Goal: Answer question/provide support: Answer question/provide support

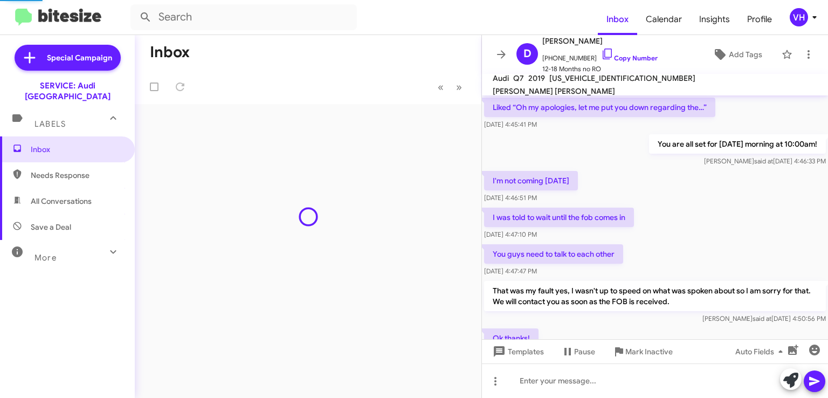
scroll to position [532, 0]
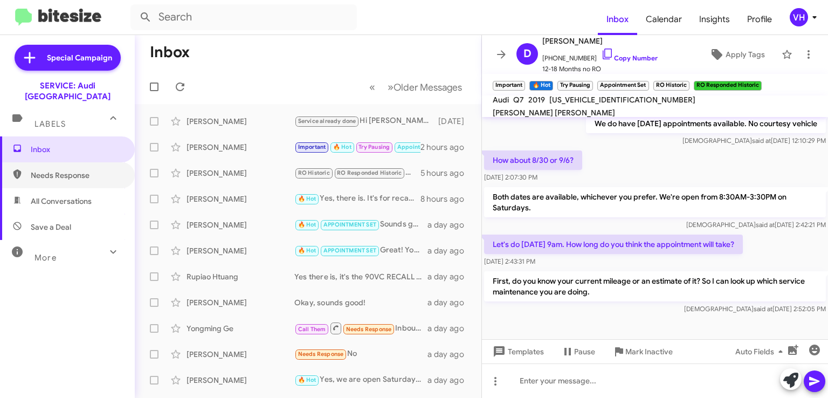
click at [64, 170] on span "Needs Response" at bounding box center [77, 175] width 92 height 11
type input "in:needs-response"
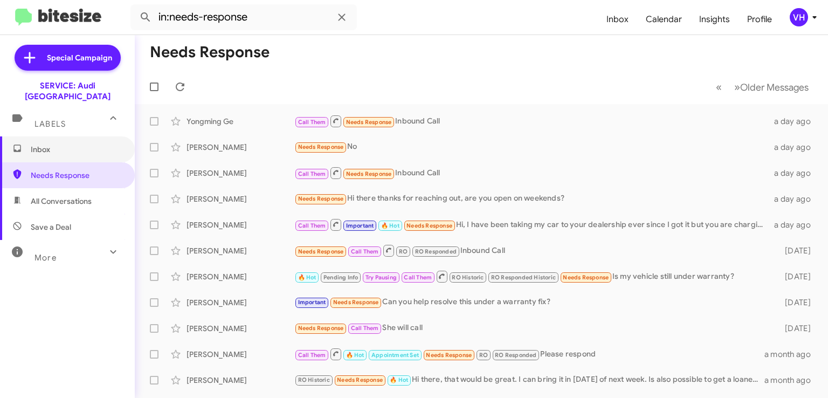
click at [66, 148] on span "Inbox" at bounding box center [67, 149] width 135 height 26
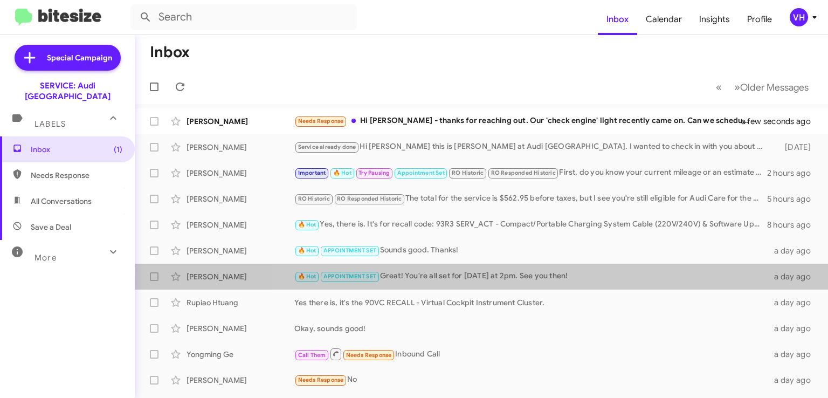
click at [721, 281] on div "🔥 Hot APPOINTMENT SET Great! You're all set for this Saturday at 2pm. See you t…" at bounding box center [532, 276] width 477 height 12
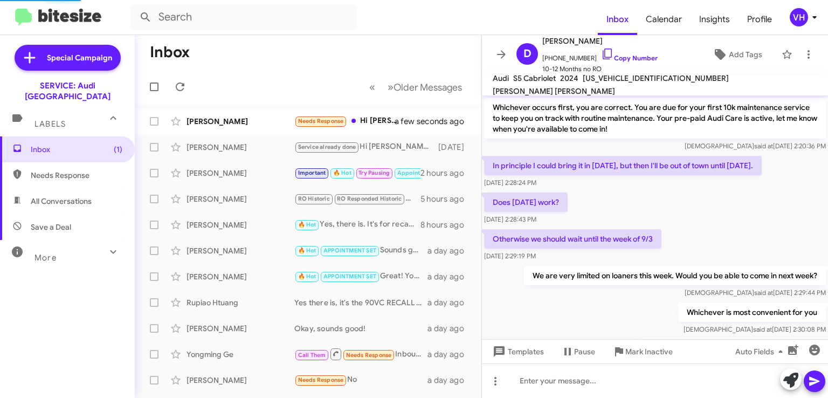
scroll to position [554, 0]
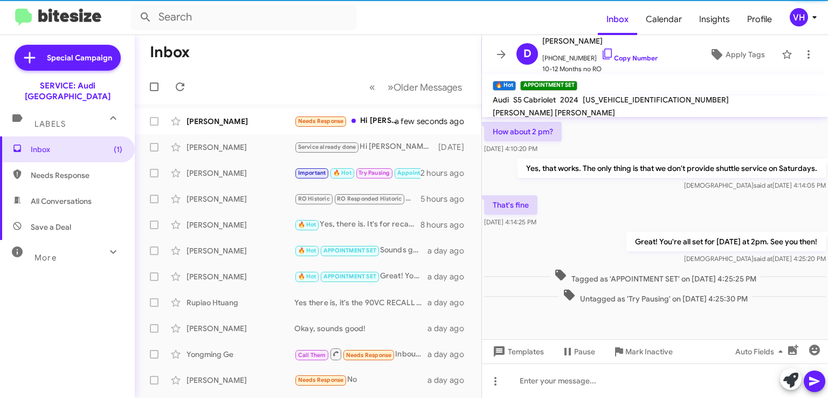
click at [259, 114] on div "Andrea Yankowski Needs Response Hi Steven - thanks for reaching out. Our 'check…" at bounding box center [308, 122] width 330 height 22
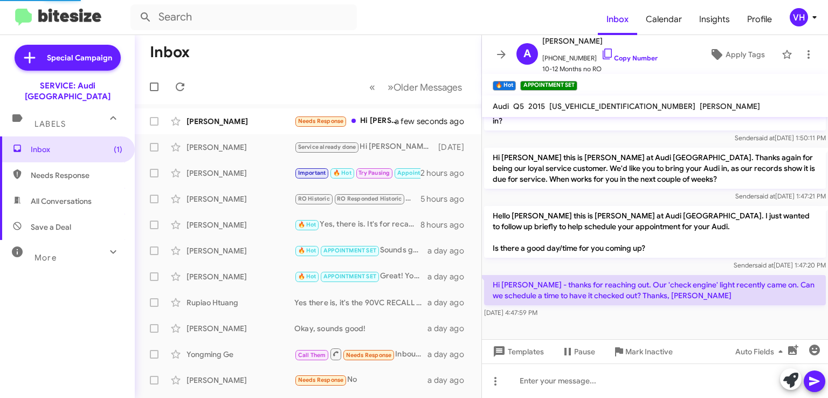
scroll to position [215, 0]
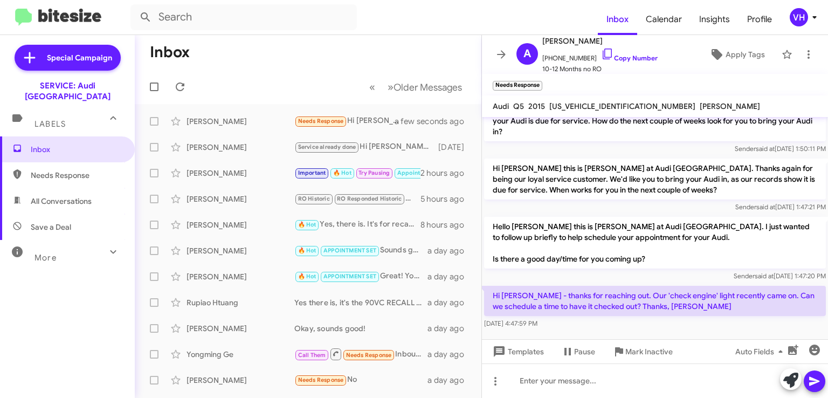
click at [591, 107] on span "[US_VEHICLE_IDENTIFICATION_NUMBER]" at bounding box center [623, 106] width 146 height 10
copy span "[US_VEHICLE_IDENTIFICATION_NUMBER]"
click at [630, 271] on div "Sender said at Aug 5, 2025, 1:47:20 PM" at bounding box center [655, 276] width 342 height 11
click at [588, 101] on span "[US_VEHICLE_IDENTIFICATION_NUMBER]" at bounding box center [623, 106] width 146 height 10
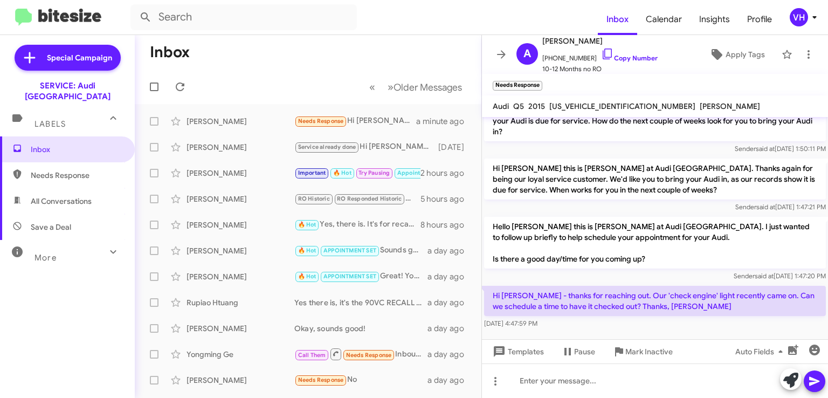
click at [589, 100] on div "[US_VEHICLE_IDENTIFICATION_NUMBER]" at bounding box center [622, 106] width 150 height 13
click at [585, 108] on span "[US_VEHICLE_IDENTIFICATION_NUMBER]" at bounding box center [623, 106] width 146 height 10
copy span "[US_VEHICLE_IDENTIFICATION_NUMBER]"
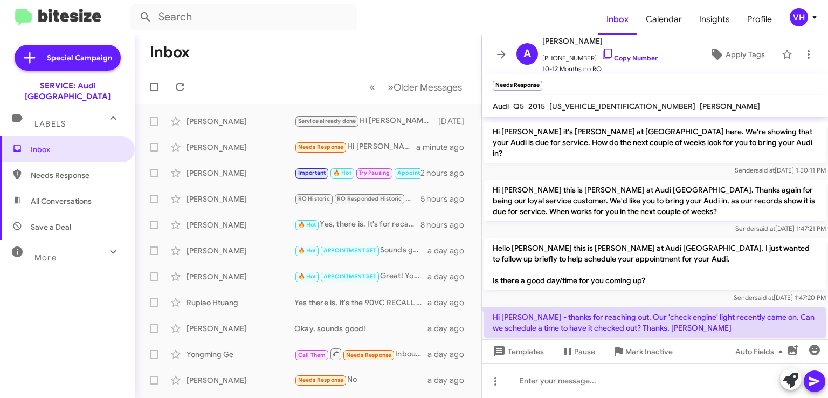
scroll to position [215, 0]
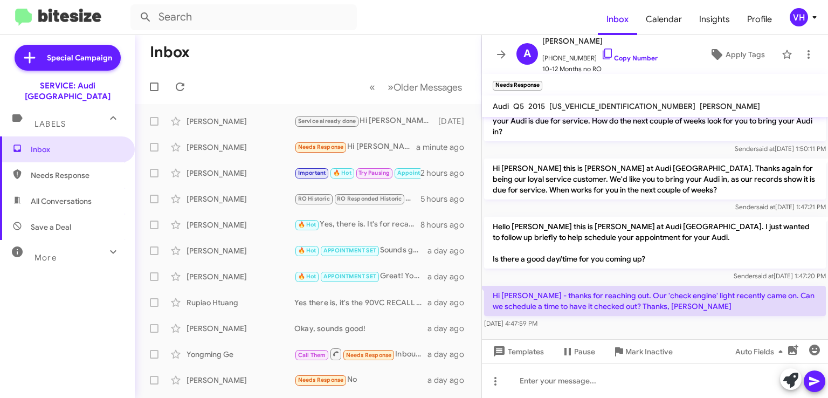
click at [596, 104] on span "[US_VEHICLE_IDENTIFICATION_NUMBER]" at bounding box center [623, 106] width 146 height 10
copy span "[US_VEHICLE_IDENTIFICATION_NUMBER]"
